Goal: Task Accomplishment & Management: Manage account settings

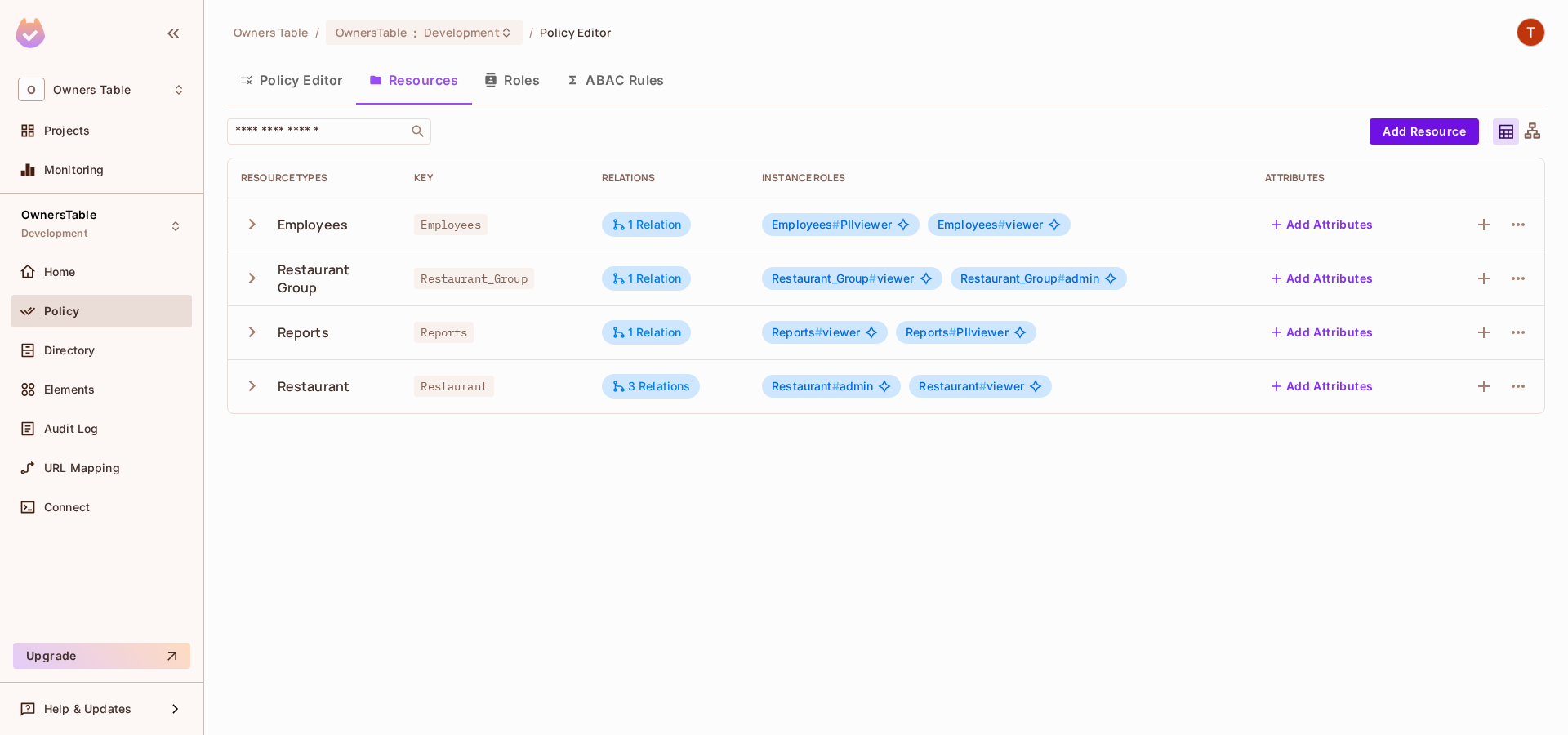
click at [493, 615] on div "Owners Table / OwnersTable : Development / Policy Editor Policy Editor Resource…" at bounding box center [886, 367] width 1363 height 735
click at [253, 278] on icon "button" at bounding box center [252, 278] width 6 height 11
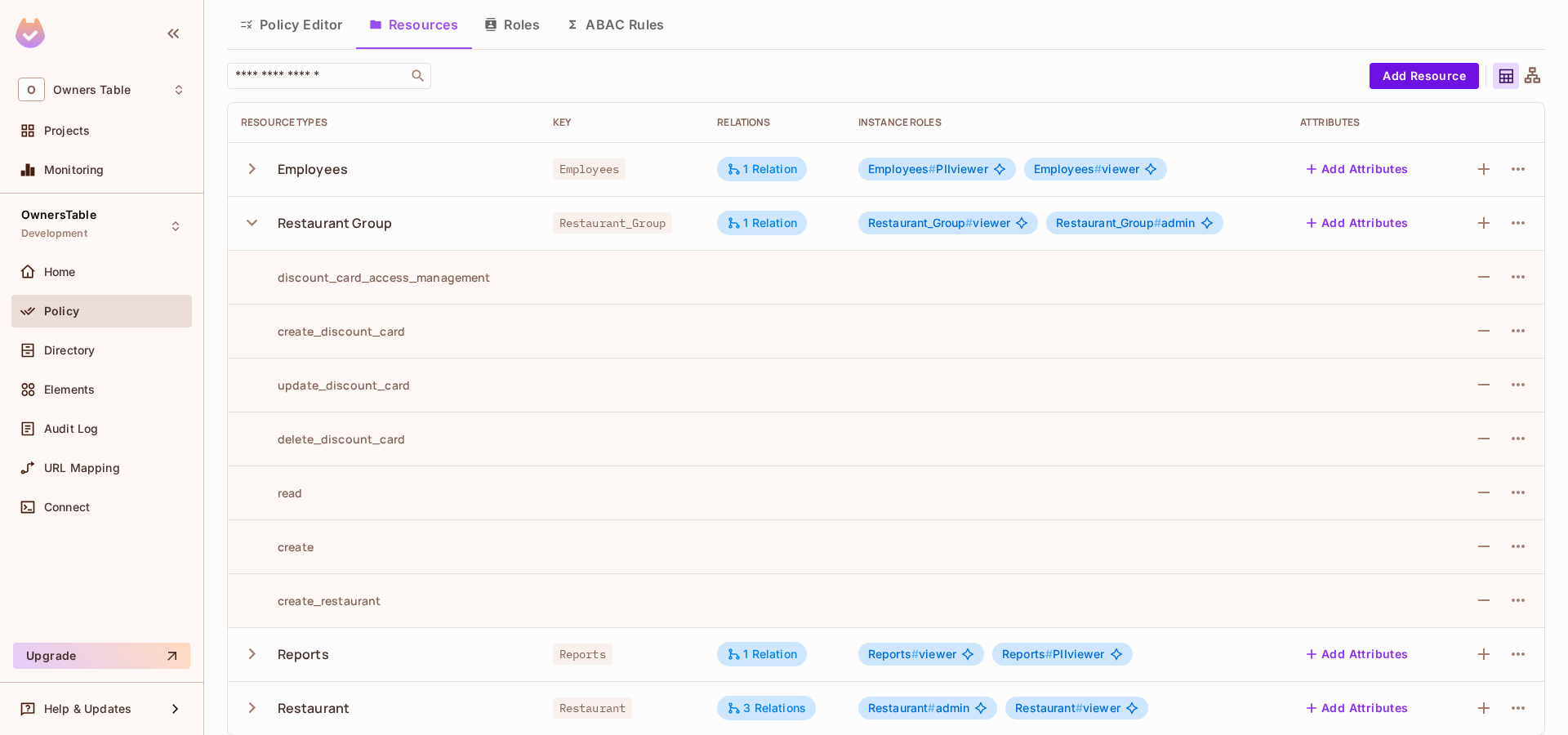
scroll to position [69, 0]
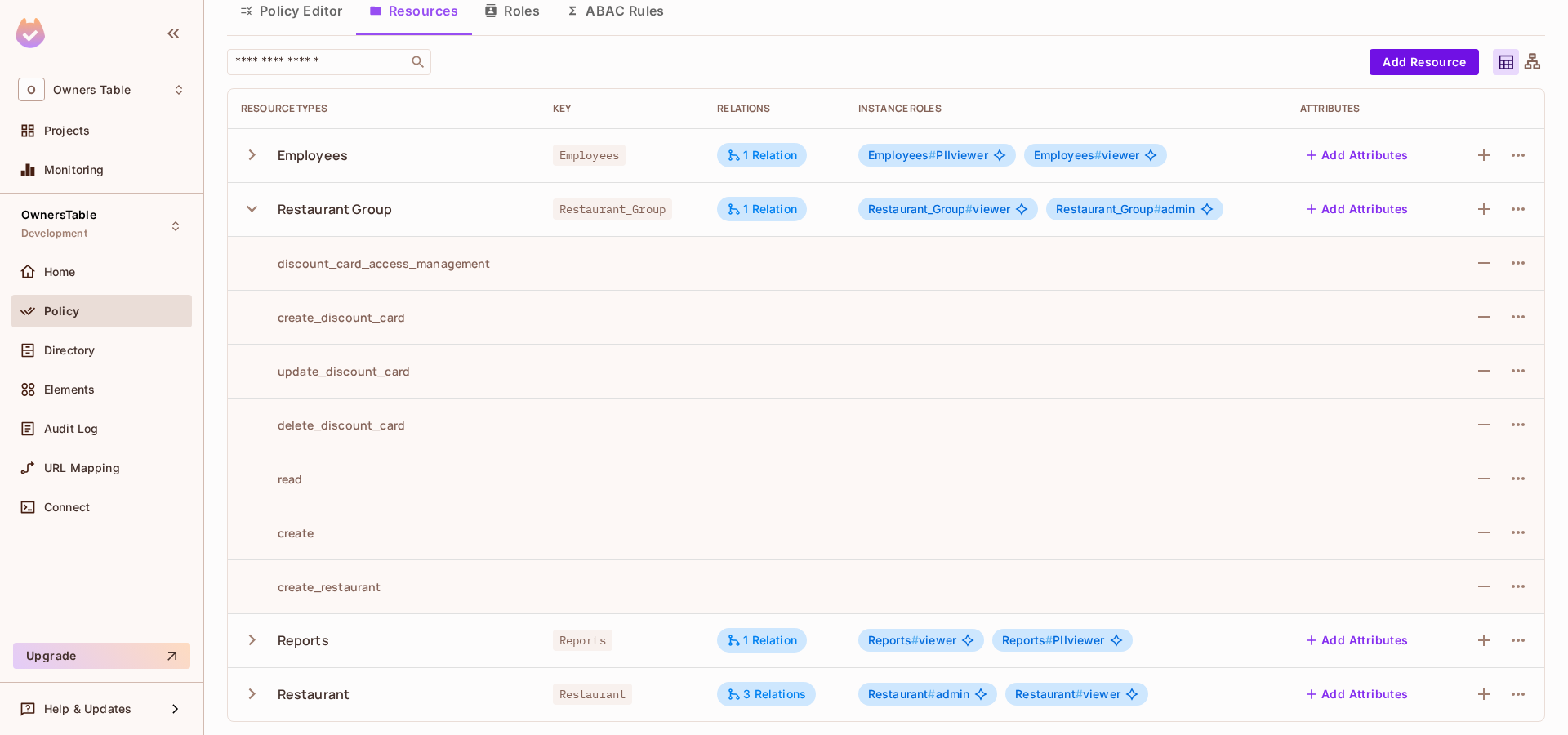
click at [254, 692] on icon "button" at bounding box center [252, 694] width 22 height 22
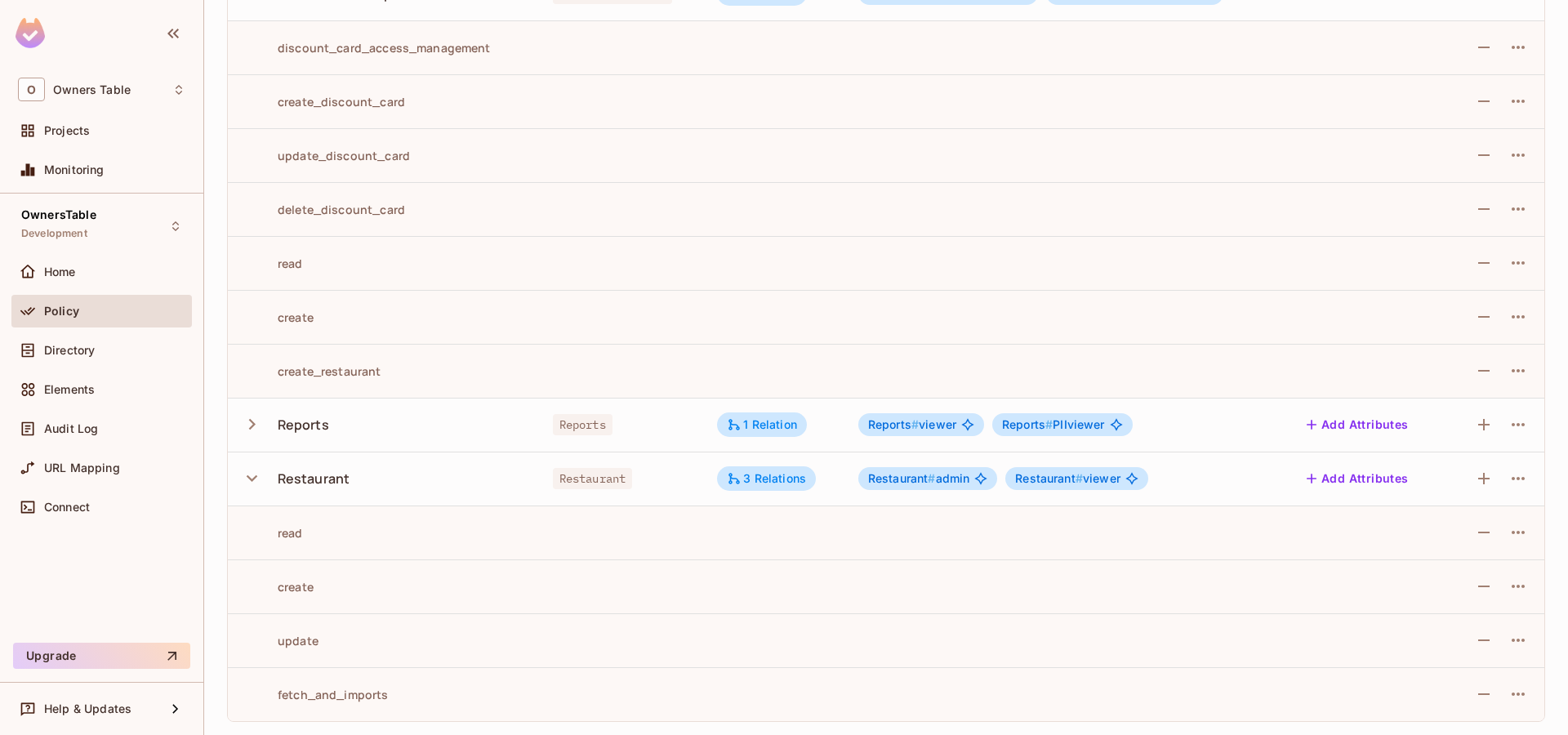
scroll to position [0, 0]
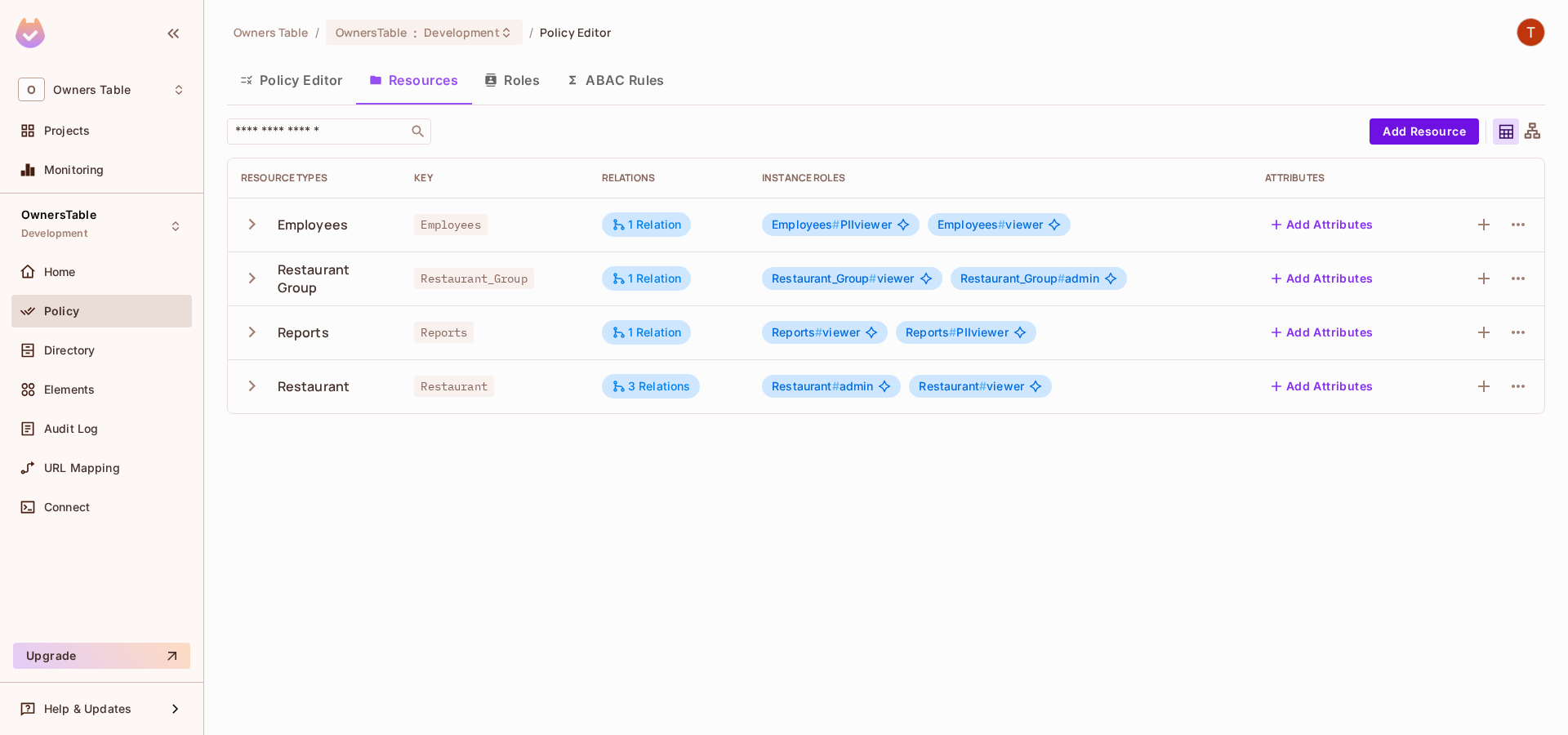
click at [252, 276] on icon "button" at bounding box center [252, 278] width 6 height 11
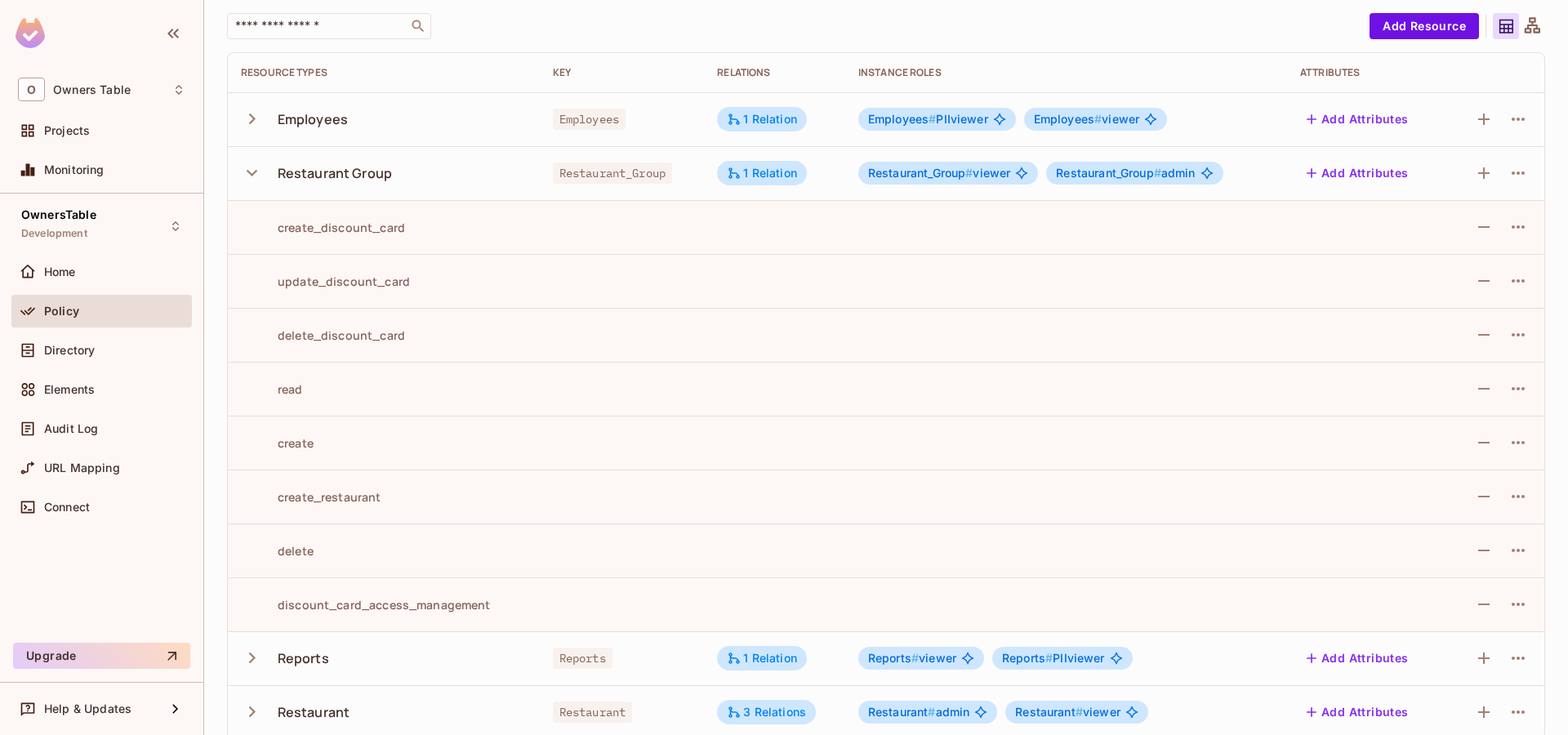
scroll to position [123, 0]
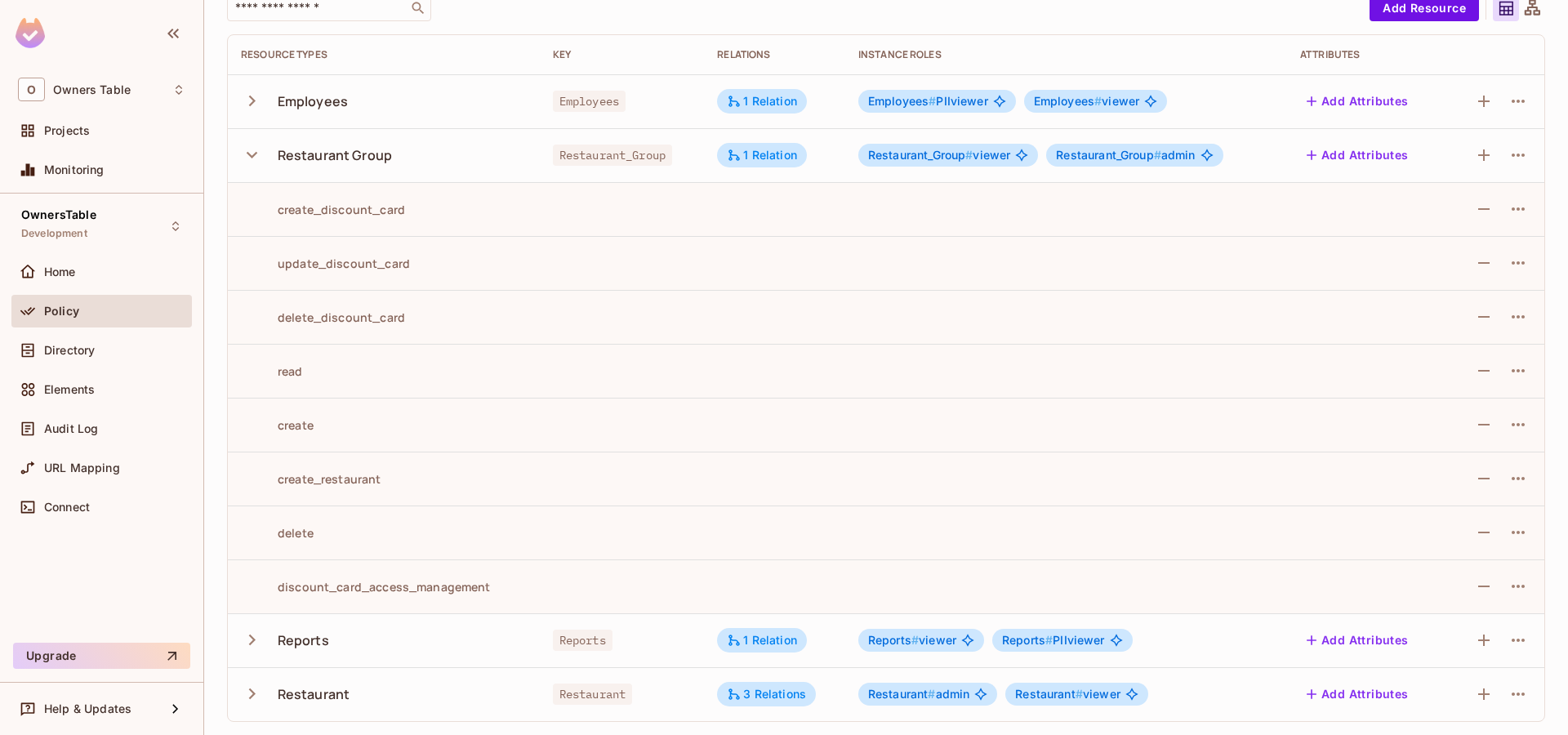
click at [254, 691] on icon "button" at bounding box center [252, 694] width 22 height 22
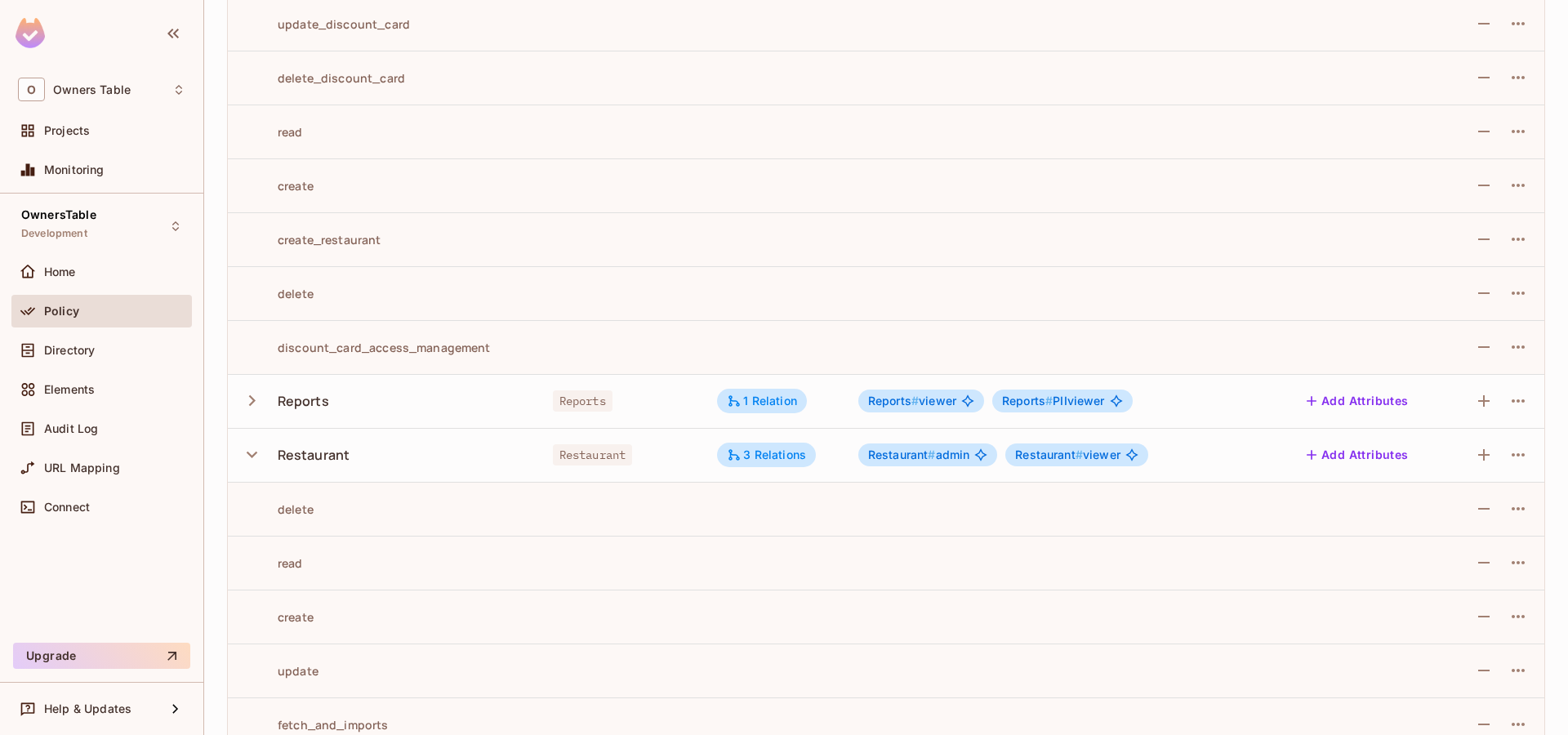
scroll to position [393, 0]
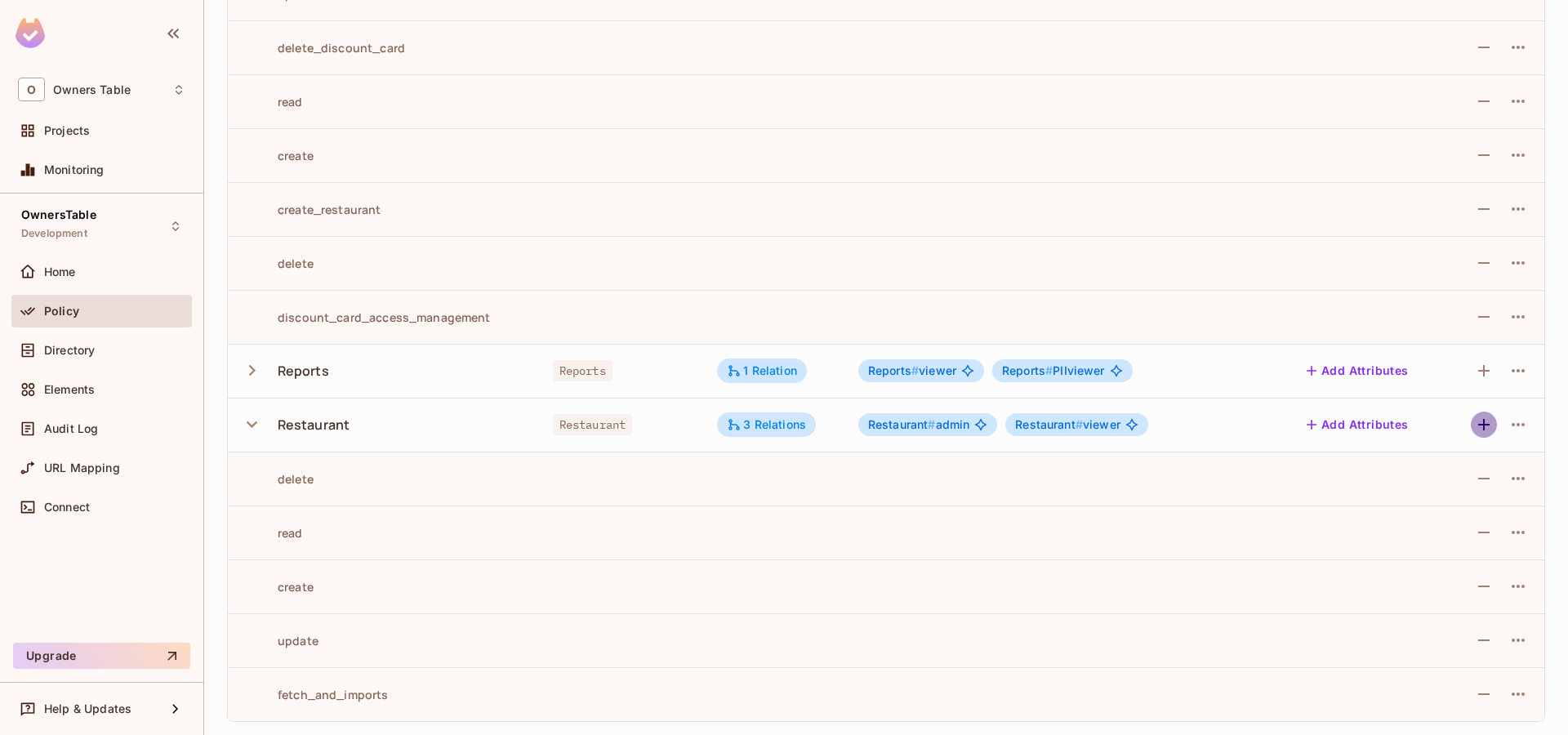
click at [1486, 425] on icon "button" at bounding box center [1484, 425] width 12 height 12
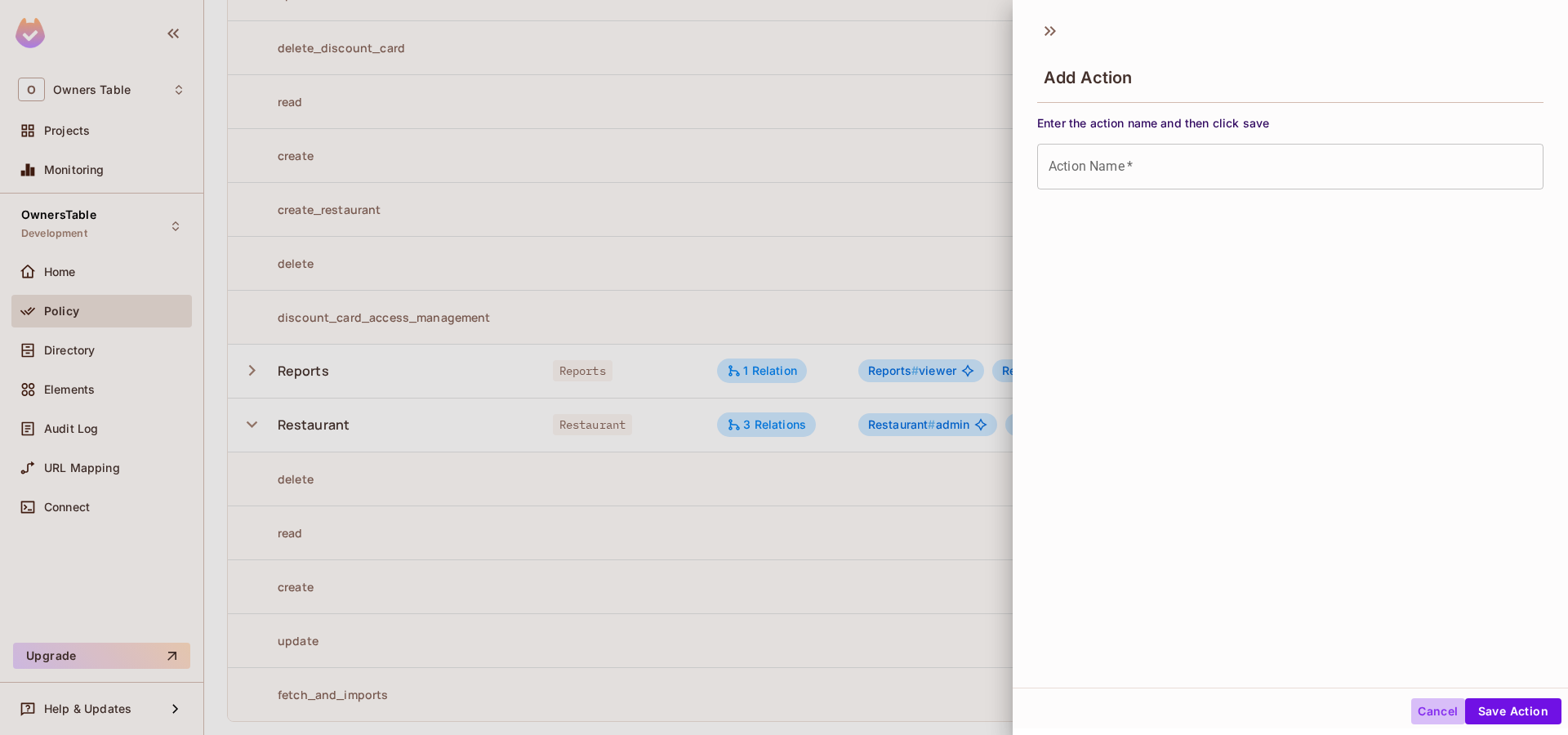
click at [1439, 719] on button "Cancel" at bounding box center [1437, 711] width 53 height 26
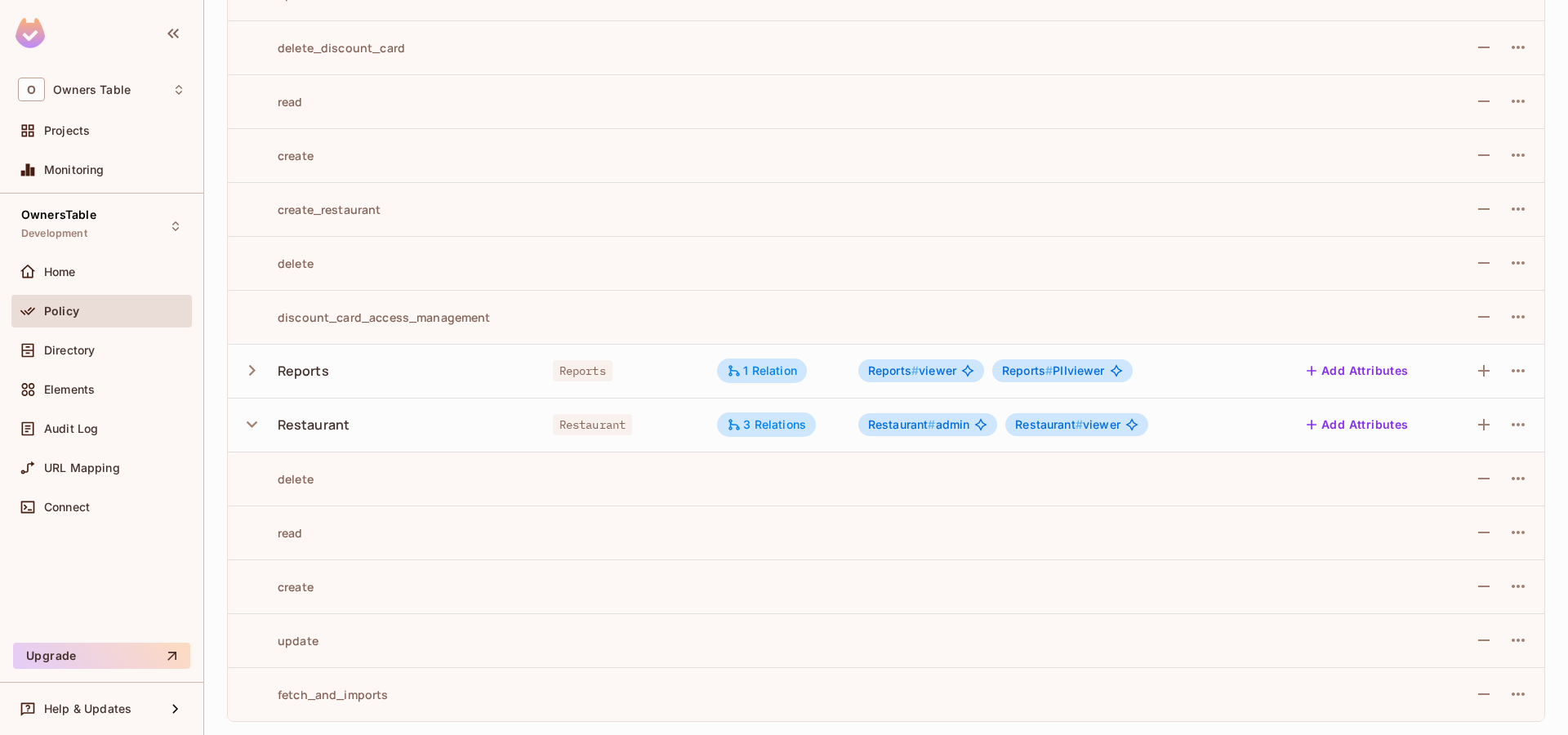
click at [254, 423] on icon "button" at bounding box center [252, 424] width 11 height 6
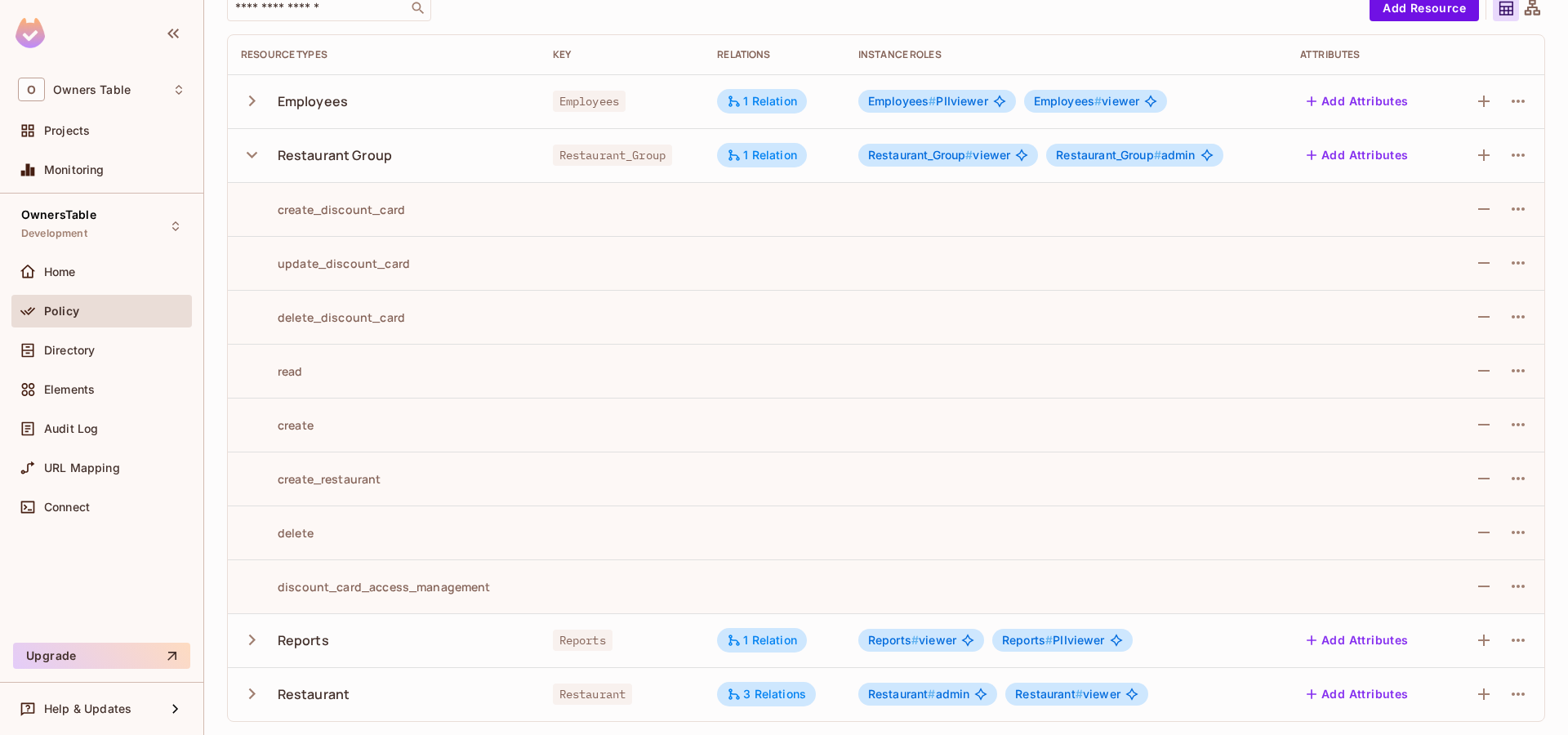
scroll to position [123, 0]
click at [251, 157] on icon "button" at bounding box center [252, 154] width 11 height 6
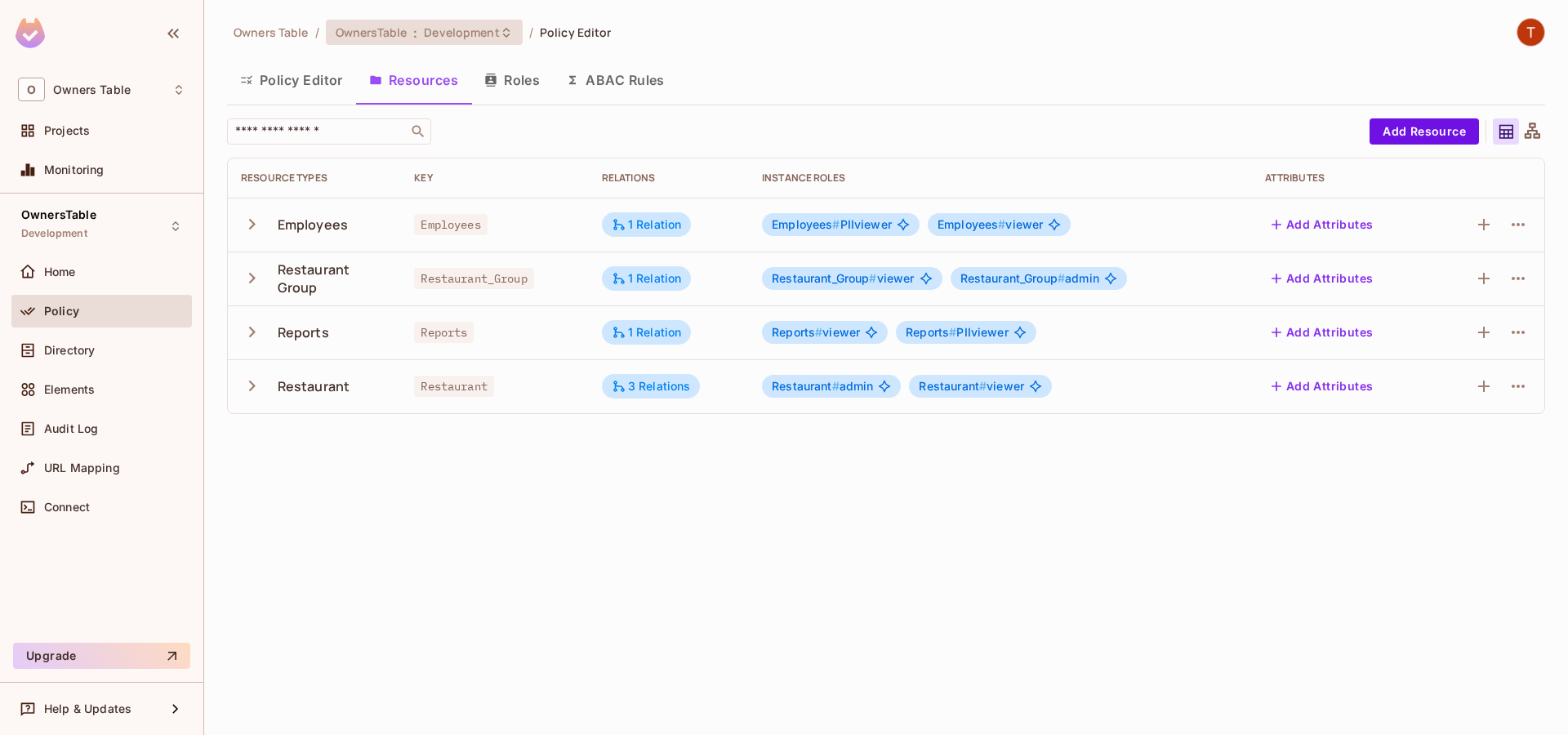
click at [506, 37] on icon at bounding box center [506, 33] width 13 height 13
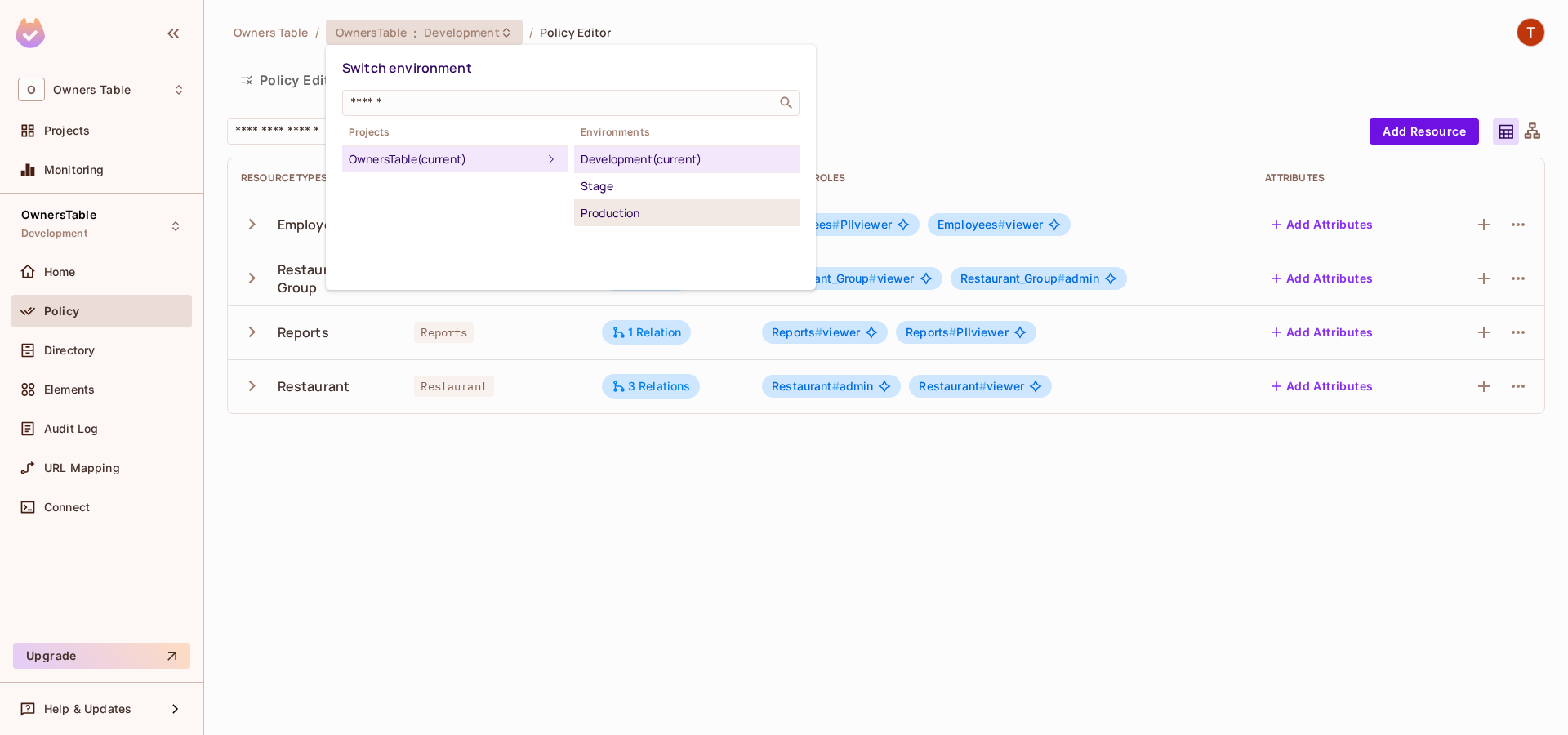
click at [599, 212] on div "Production" at bounding box center [687, 213] width 213 height 19
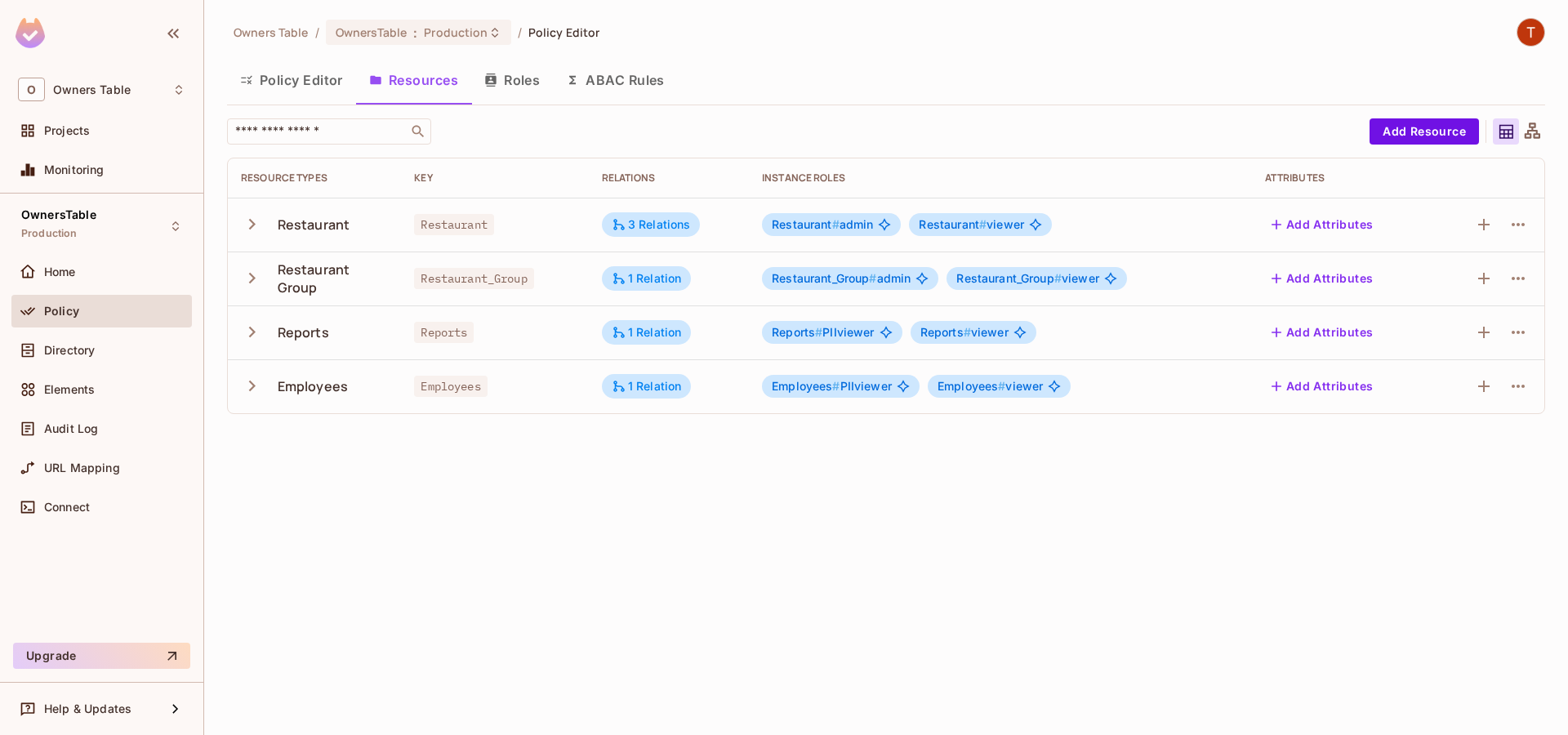
click at [256, 281] on icon "button" at bounding box center [252, 278] width 22 height 22
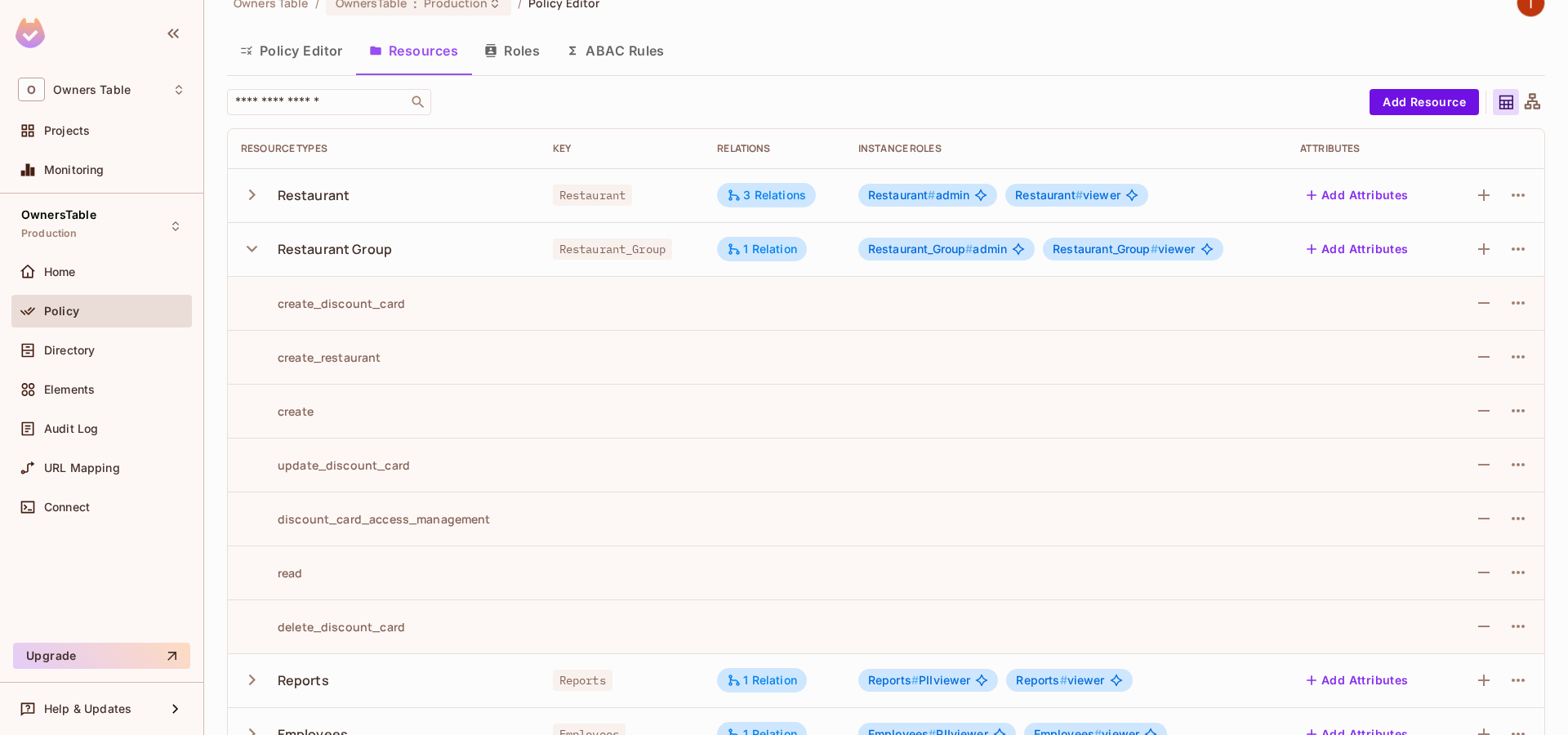
scroll to position [31, 0]
click at [1485, 243] on icon "button" at bounding box center [1483, 247] width 19 height 19
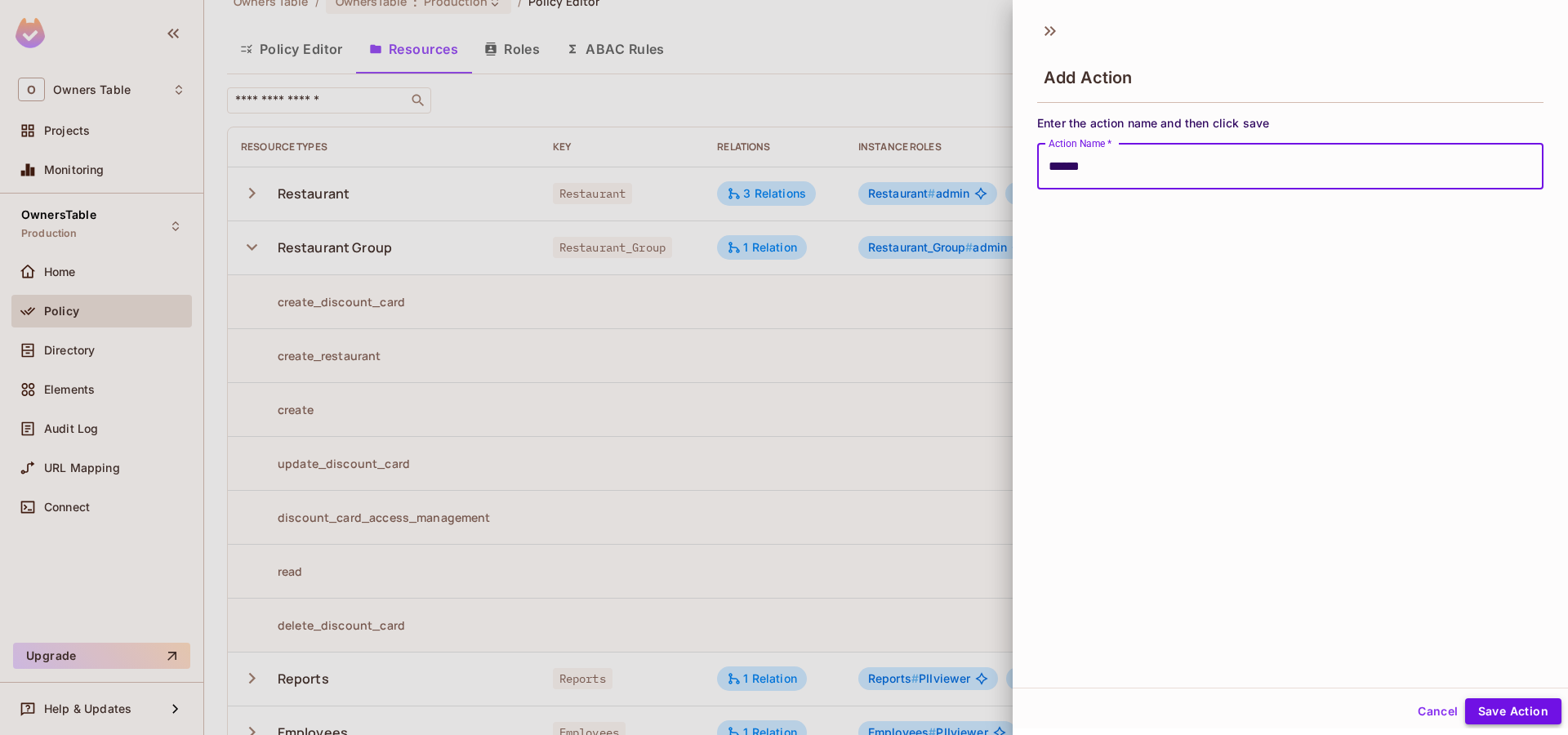
type input "******"
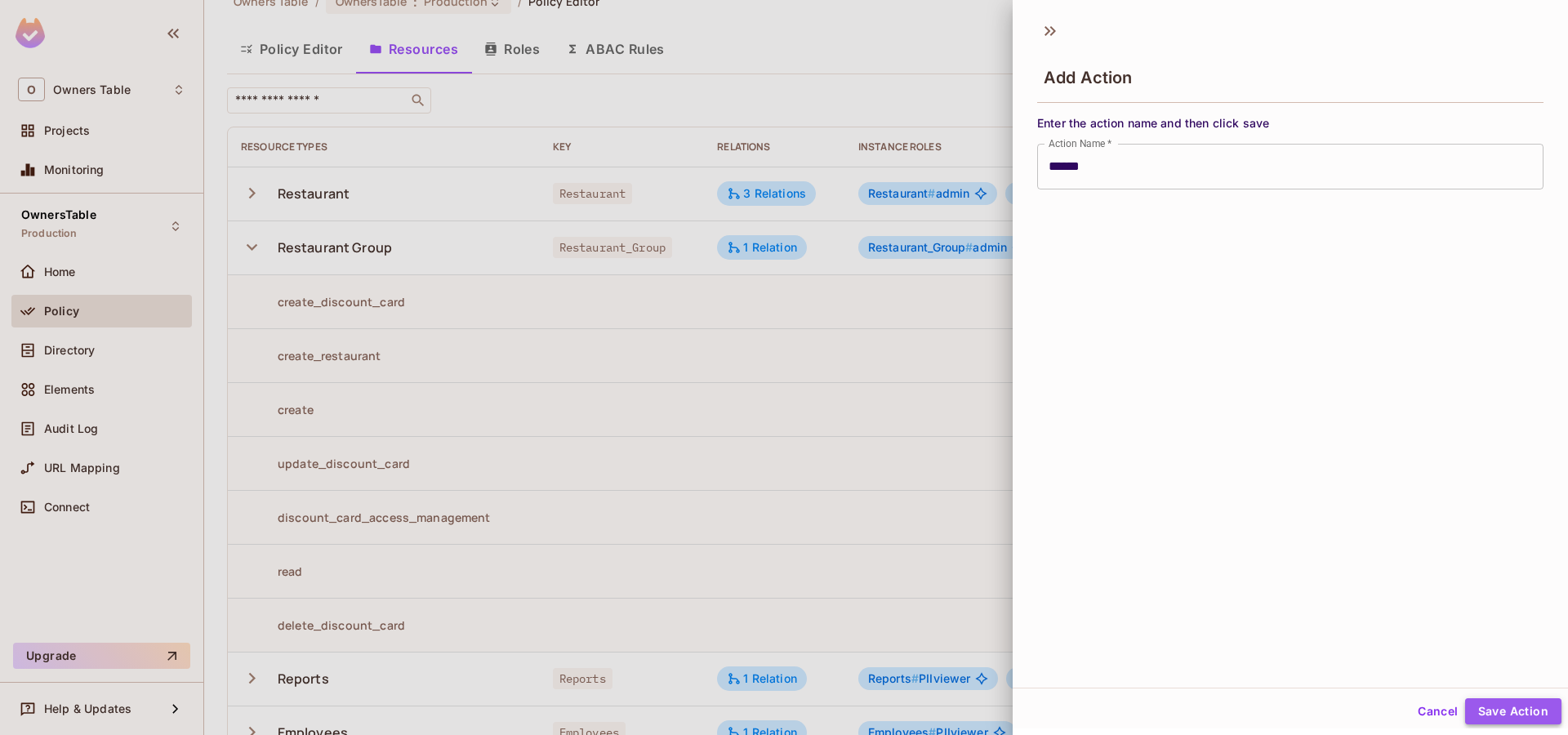
click at [1510, 712] on button "Save Action" at bounding box center [1513, 711] width 97 height 26
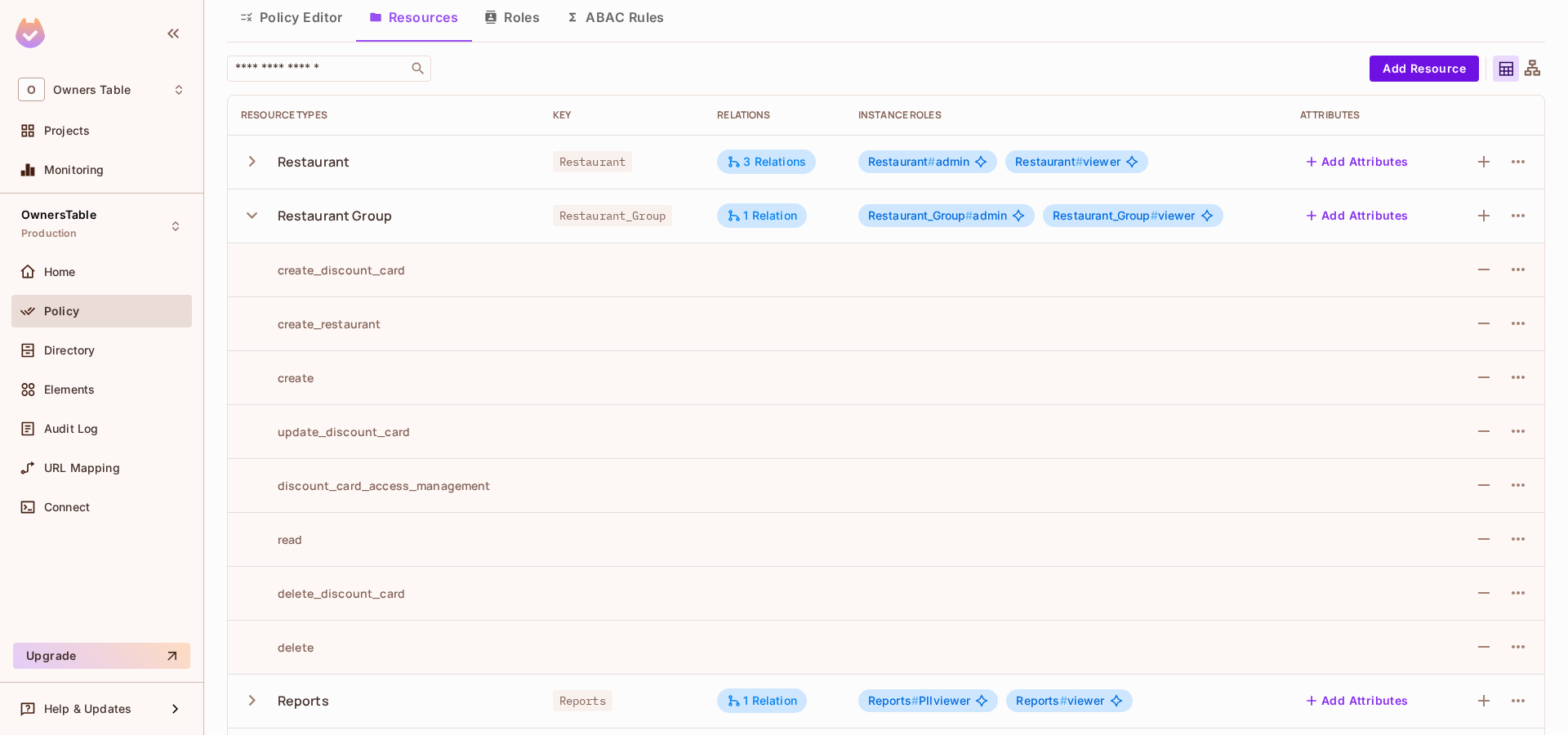
scroll to position [62, 0]
click at [254, 162] on icon "button" at bounding box center [252, 163] width 6 height 11
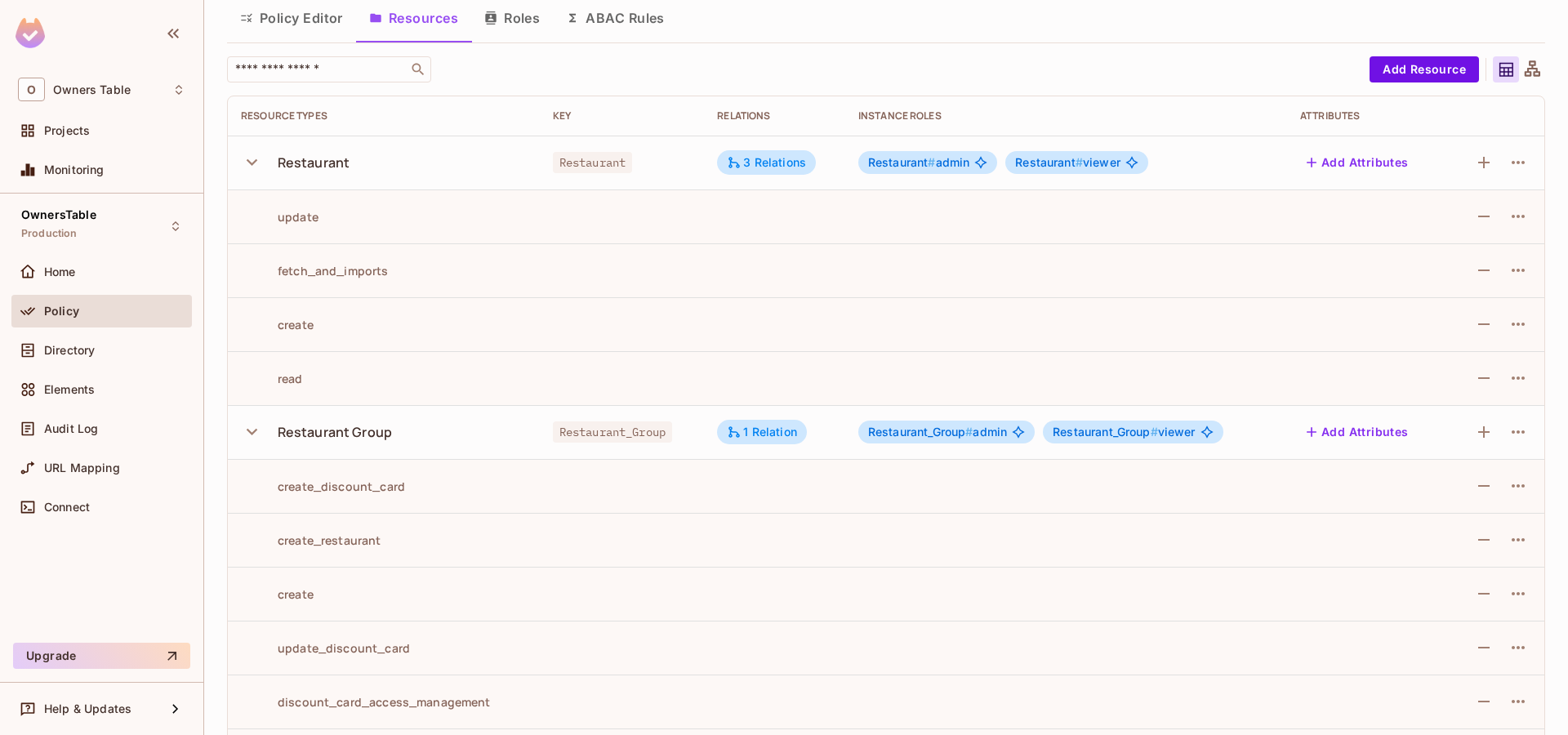
click at [250, 158] on icon "button" at bounding box center [252, 162] width 22 height 22
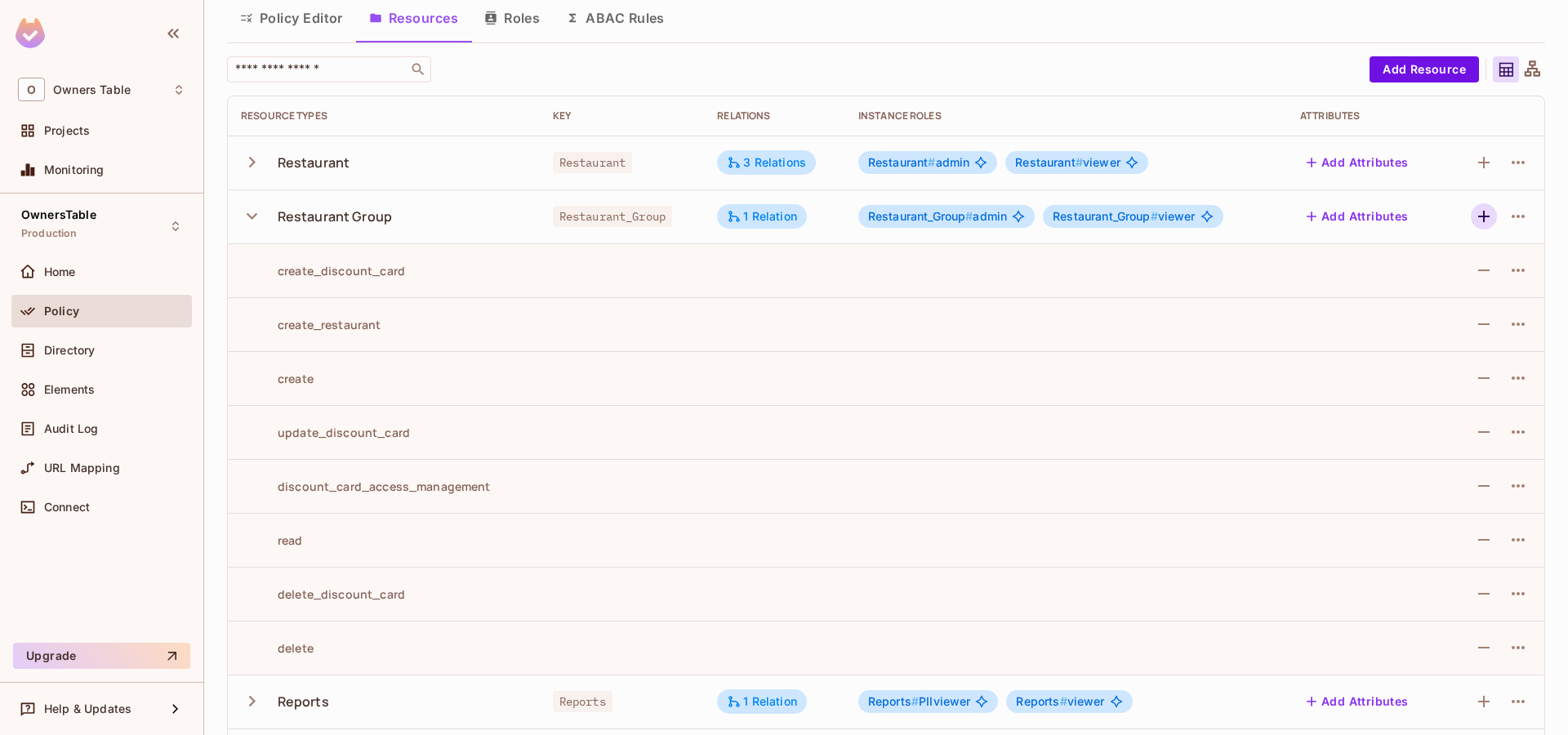
click at [1485, 214] on icon "button" at bounding box center [1483, 215] width 19 height 19
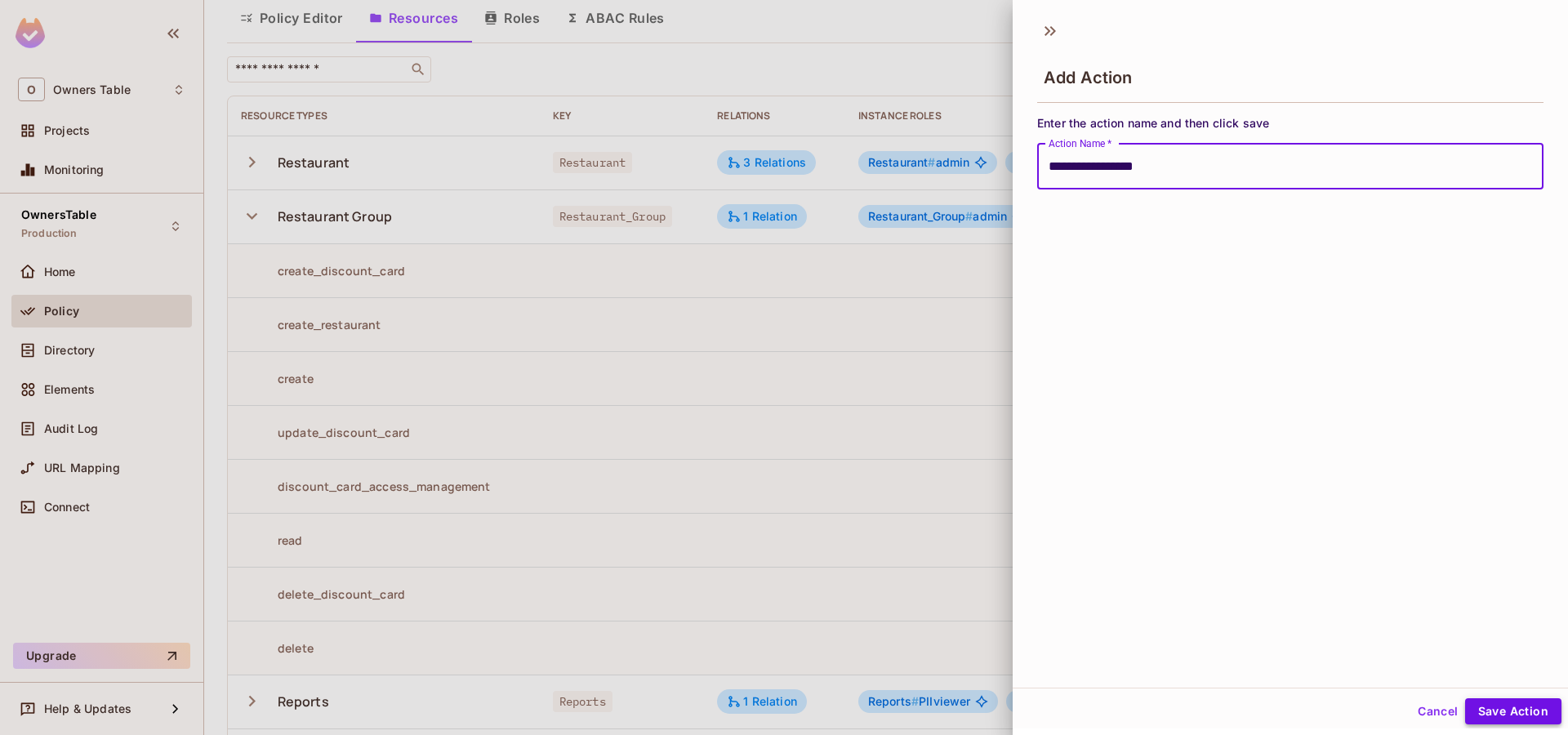
type input "**********"
click at [1503, 715] on button "Save Action" at bounding box center [1513, 711] width 97 height 26
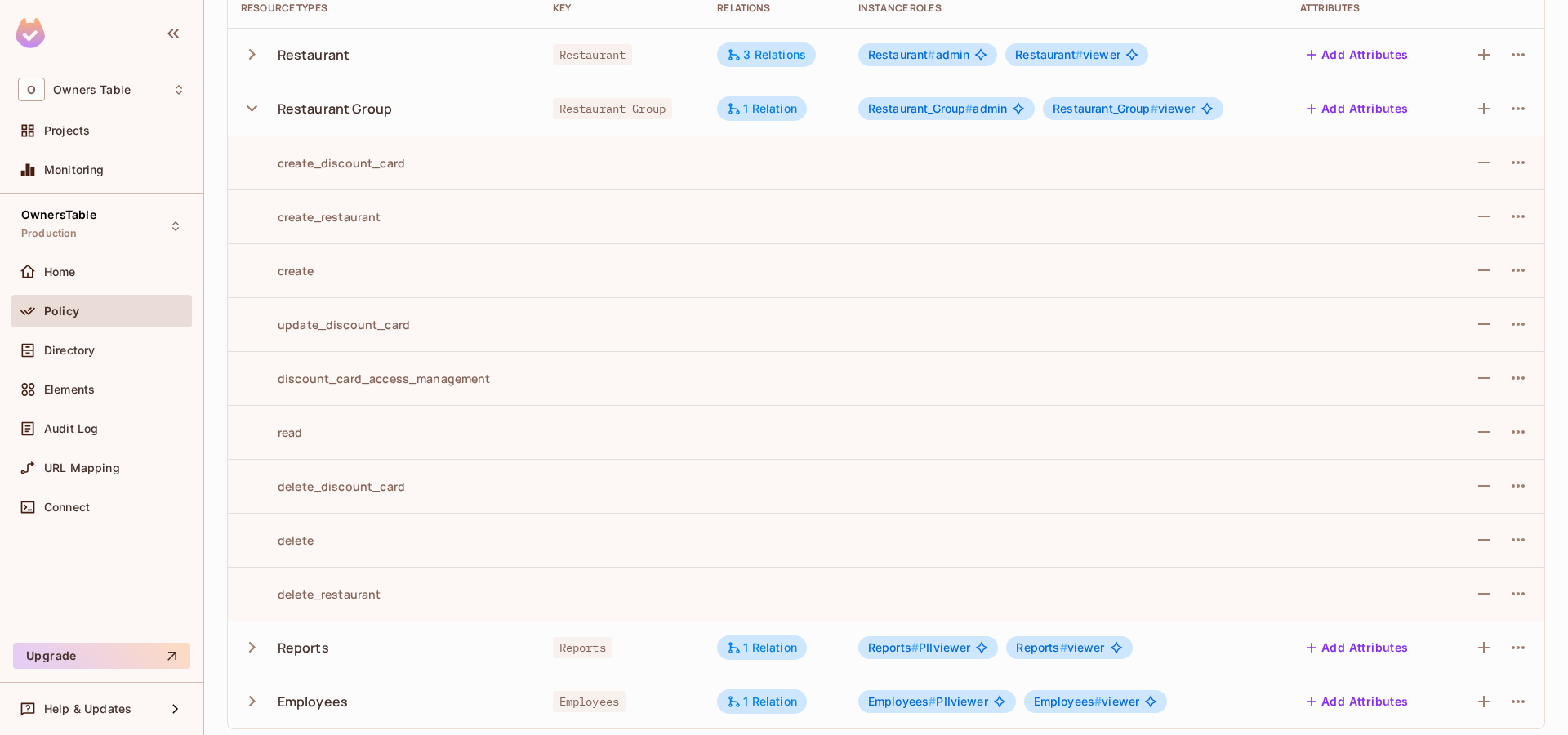
scroll to position [177, 0]
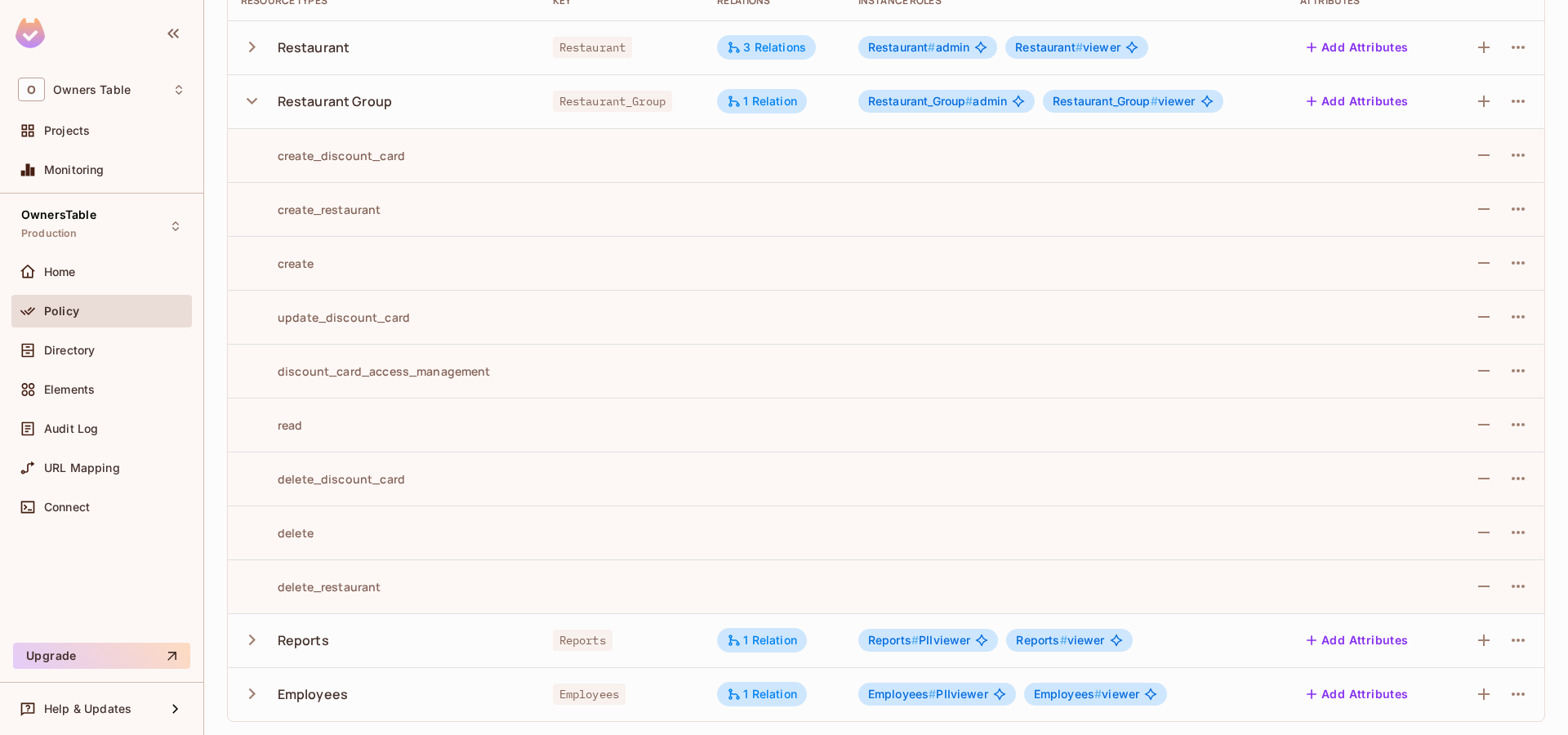
click at [251, 102] on icon "button" at bounding box center [252, 100] width 11 height 6
